Goal: Find specific page/section: Find specific page/section

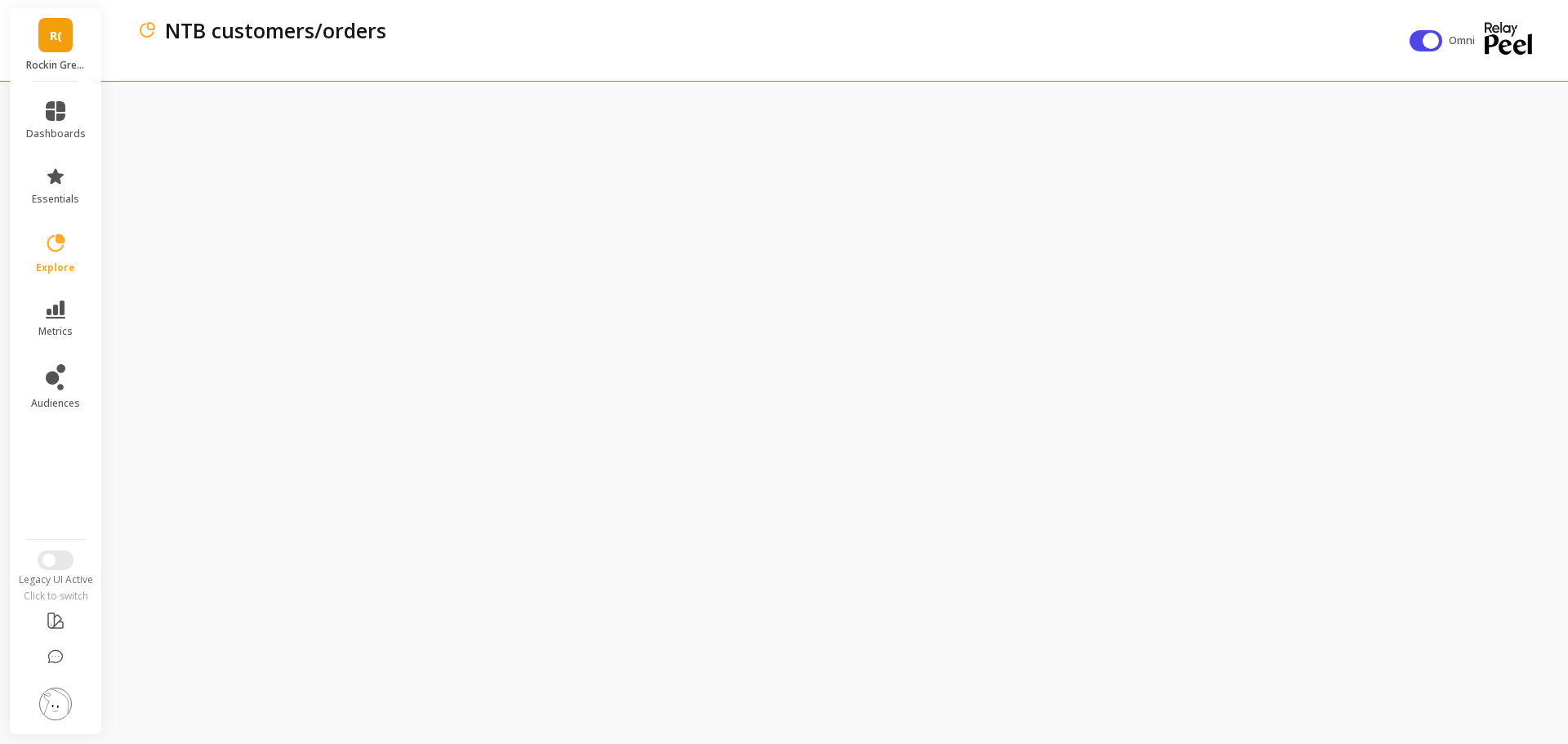
click at [63, 55] on div "R( Rockin Green (Essor)" at bounding box center [55, 46] width 91 height 74
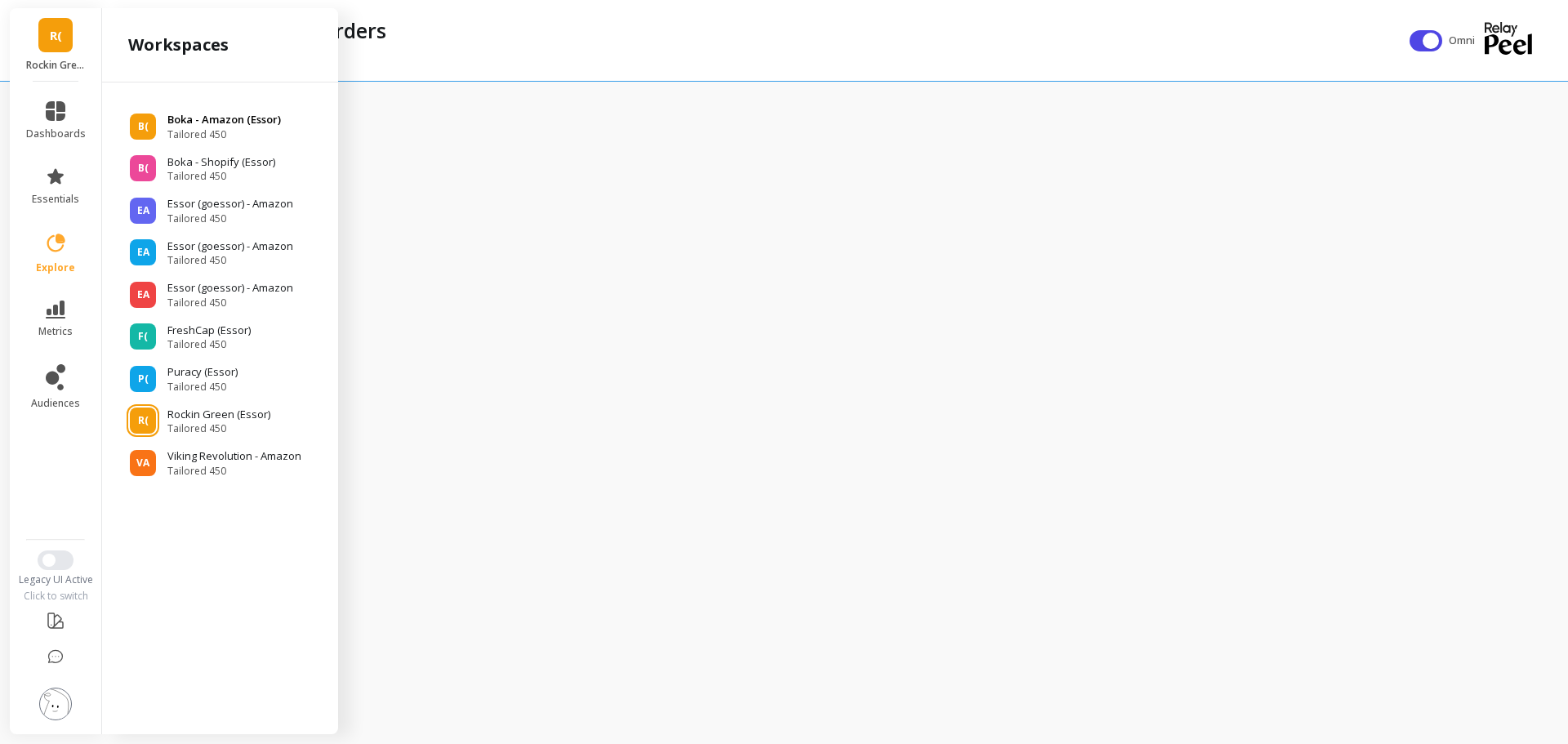
click at [221, 137] on span "Tailored 450" at bounding box center [224, 134] width 113 height 13
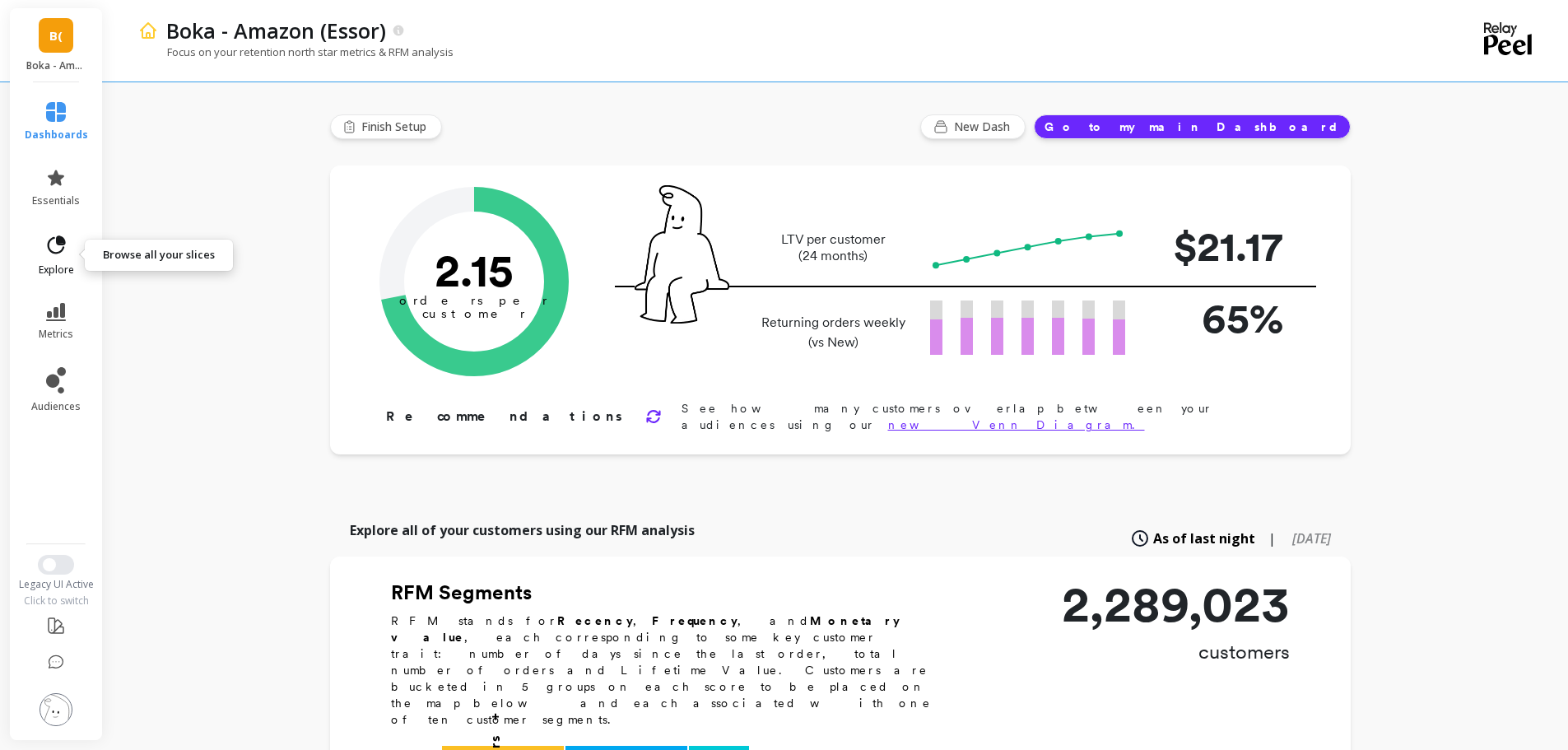
click at [40, 241] on link "explore" at bounding box center [56, 255] width 63 height 42
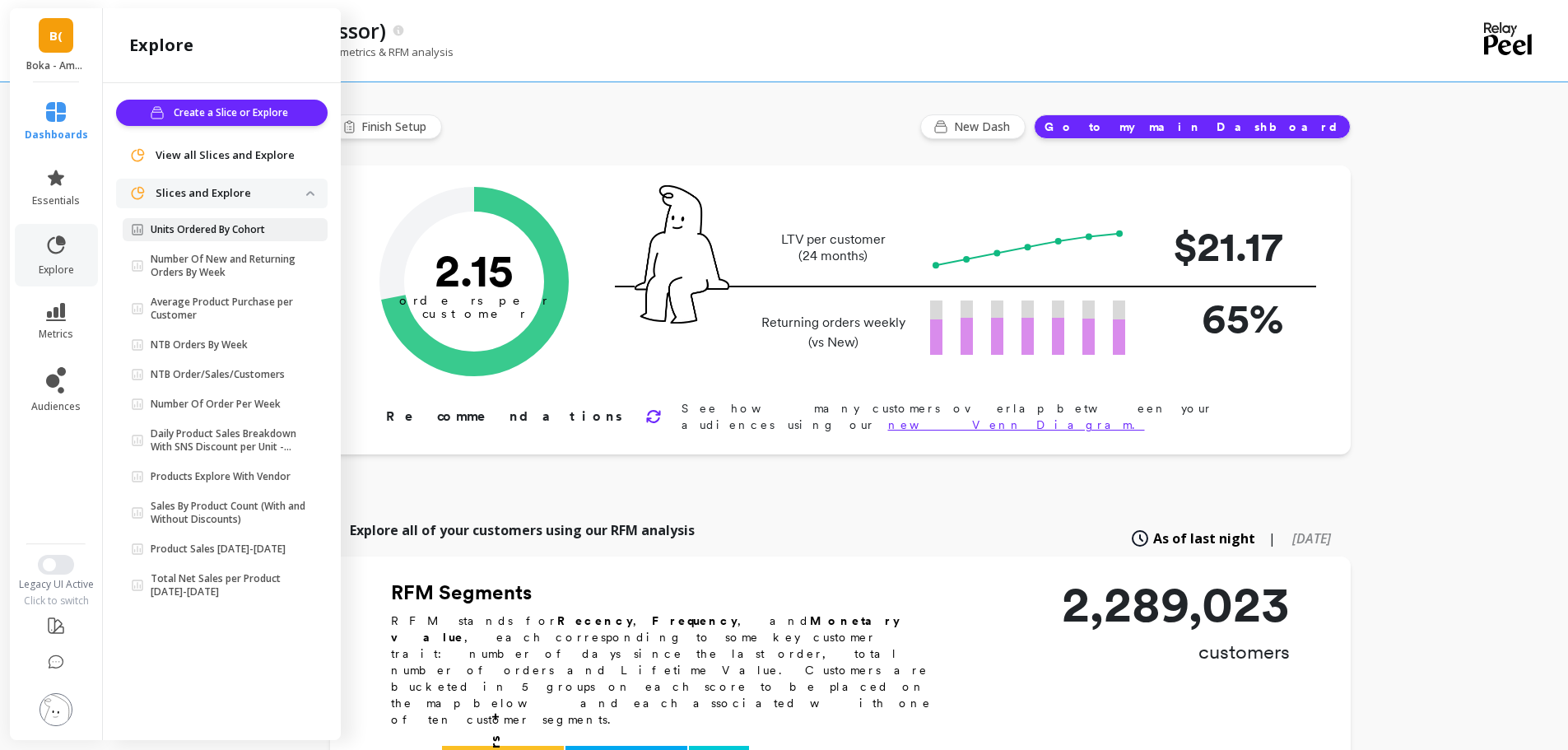
click at [255, 236] on p "Units Ordered By Cohort" at bounding box center [208, 230] width 114 height 13
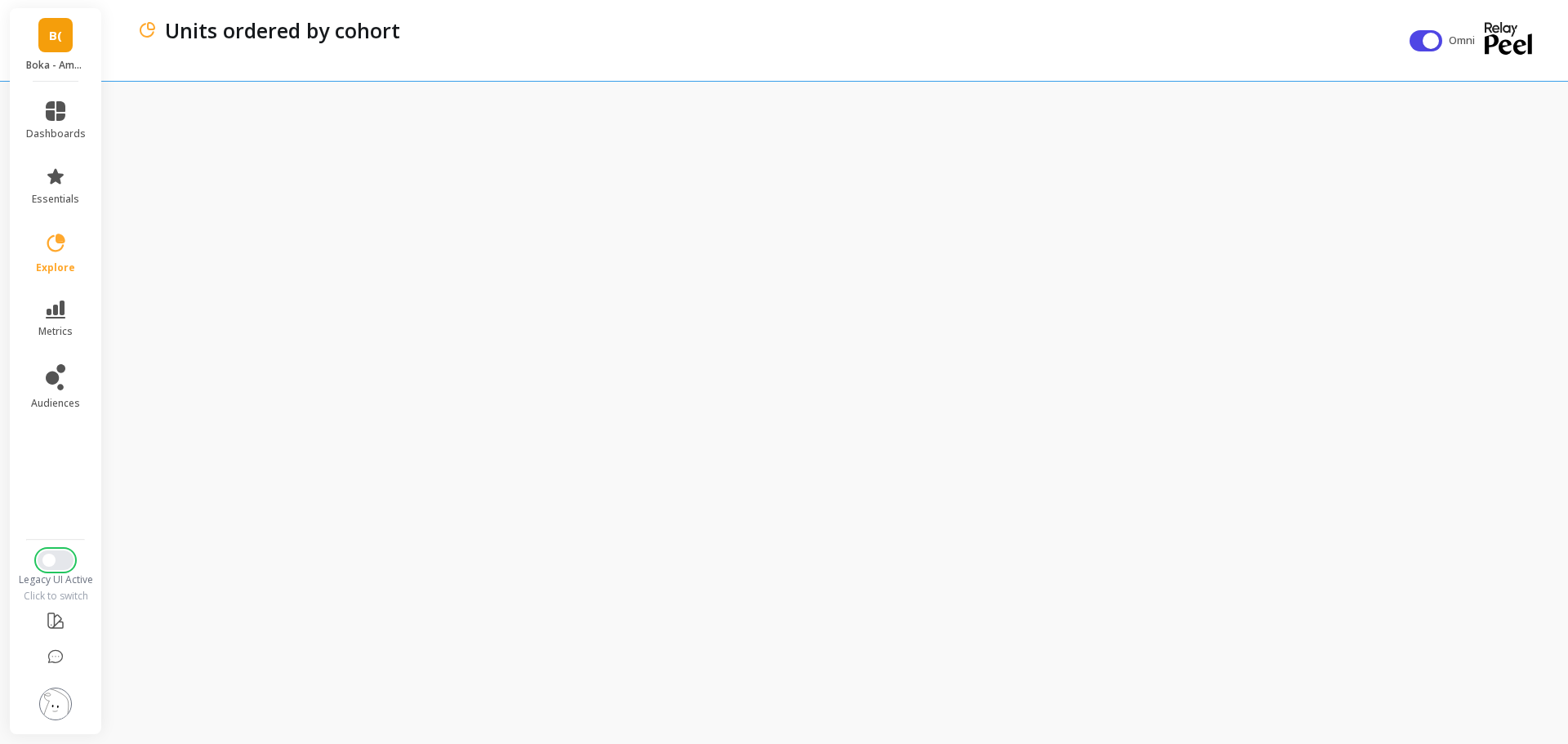
click at [63, 557] on button "Switch to New UI" at bounding box center [56, 560] width 36 height 20
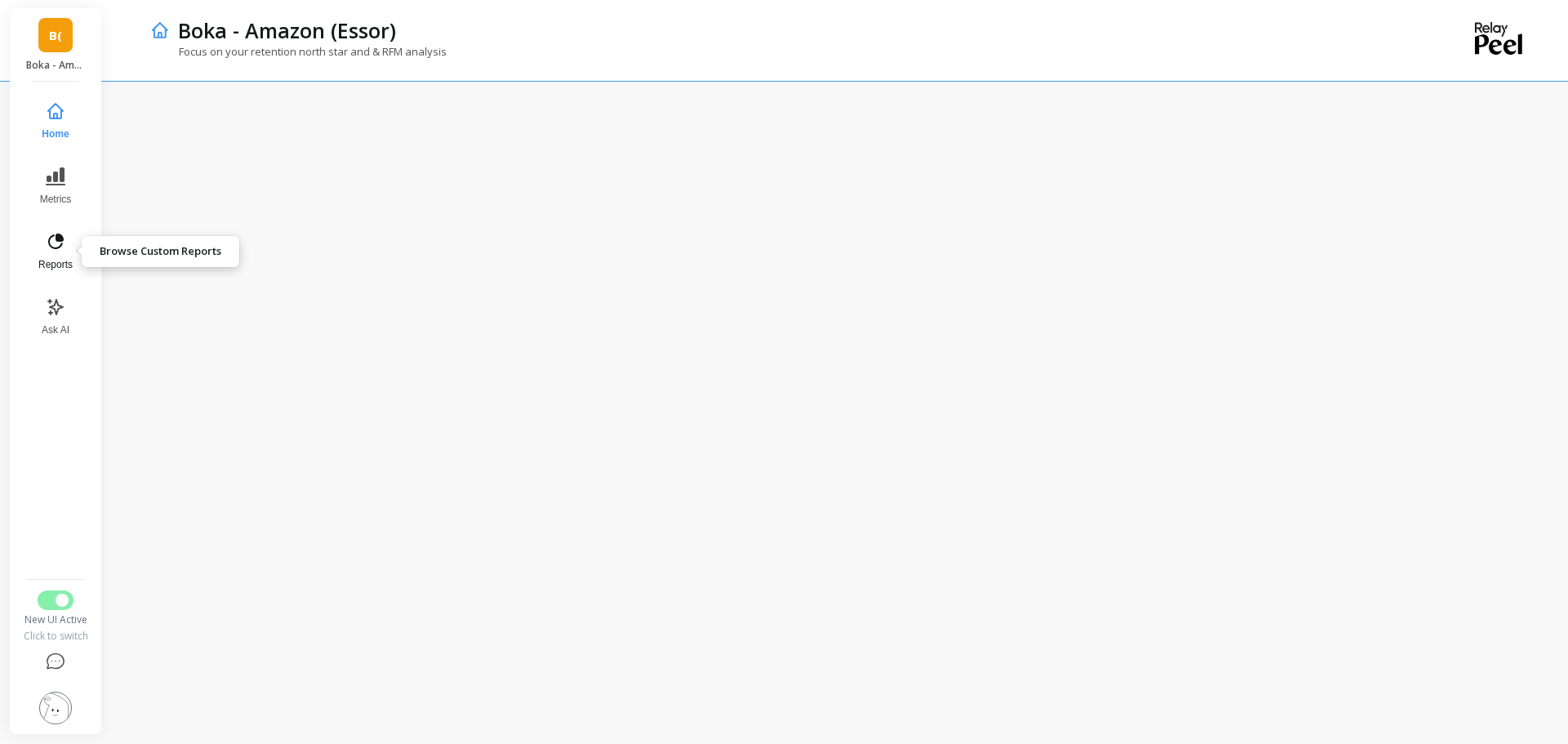
click at [58, 265] on span "Reports" at bounding box center [56, 264] width 34 height 13
click at [63, 239] on icon at bounding box center [56, 241] width 15 height 15
click at [65, 253] on button "Reports" at bounding box center [55, 252] width 57 height 58
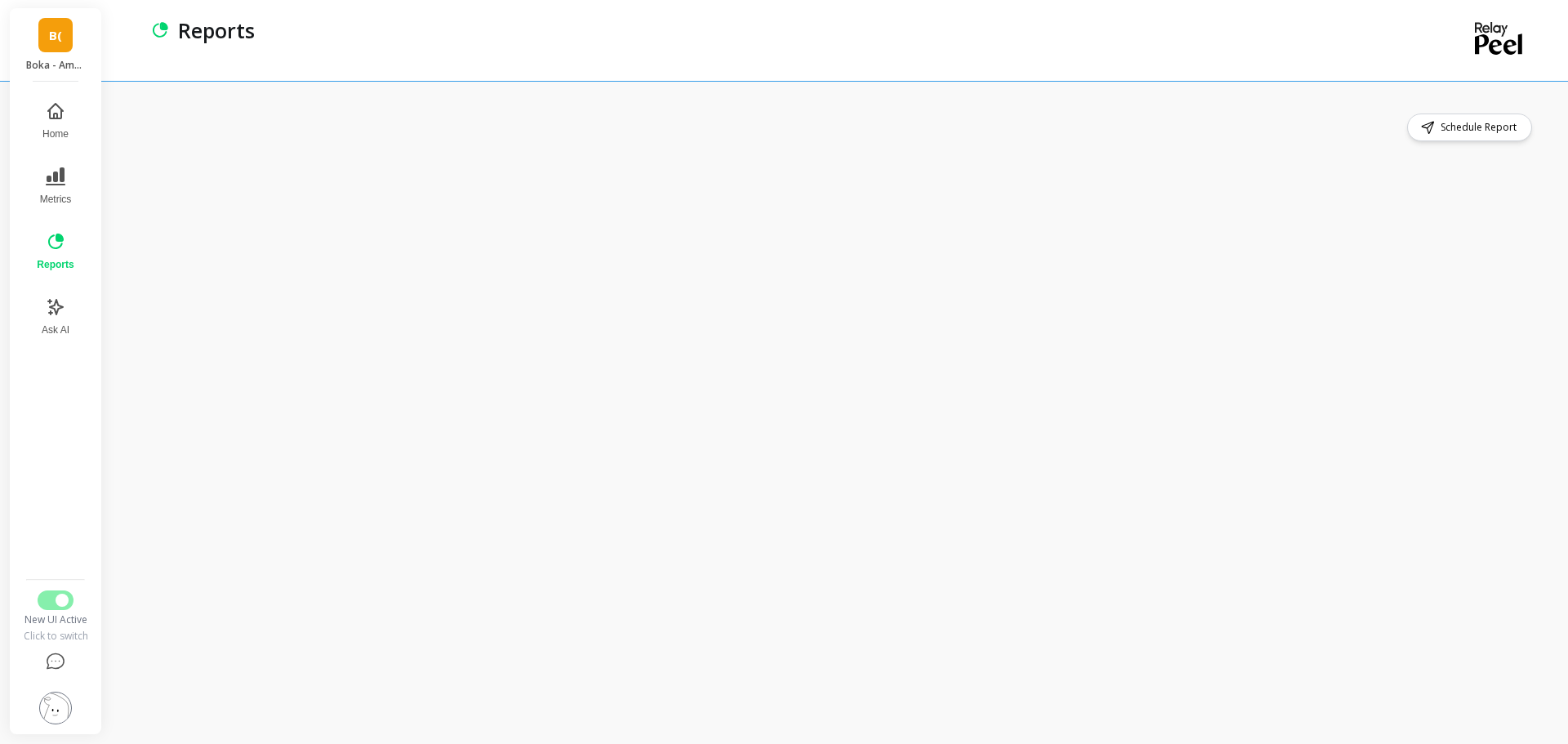
click at [46, 240] on icon at bounding box center [55, 241] width 20 height 20
click at [58, 457] on nav "Home Metrics Reports Ask AI" at bounding box center [55, 332] width 70 height 481
